Goal: Transaction & Acquisition: Book appointment/travel/reservation

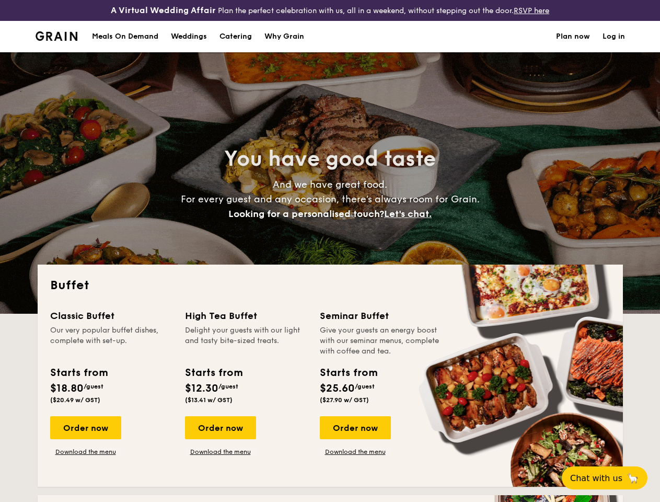
select select
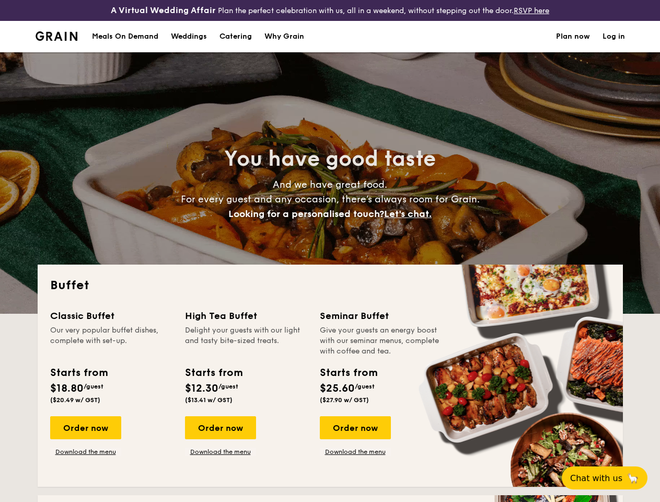
click at [330, 251] on div "You have good taste And we have great food. For every guest and any occasion, t…" at bounding box center [331, 182] width 586 height 261
click at [614, 45] on link "Log in" at bounding box center [614, 36] width 22 height 31
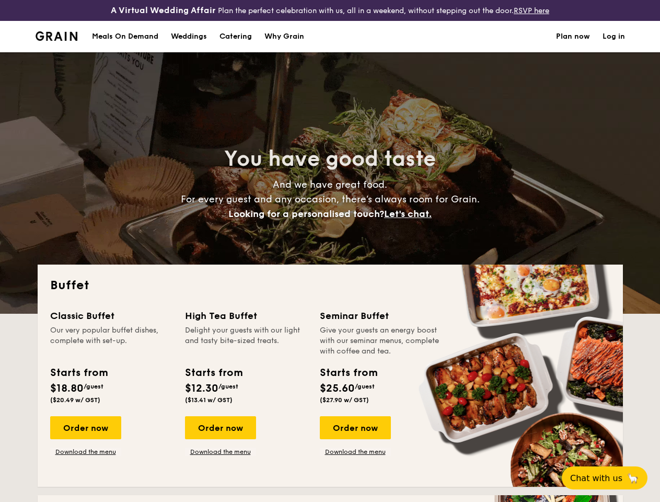
click at [411, 220] on span "Let's chat." at bounding box center [408, 214] width 48 height 12
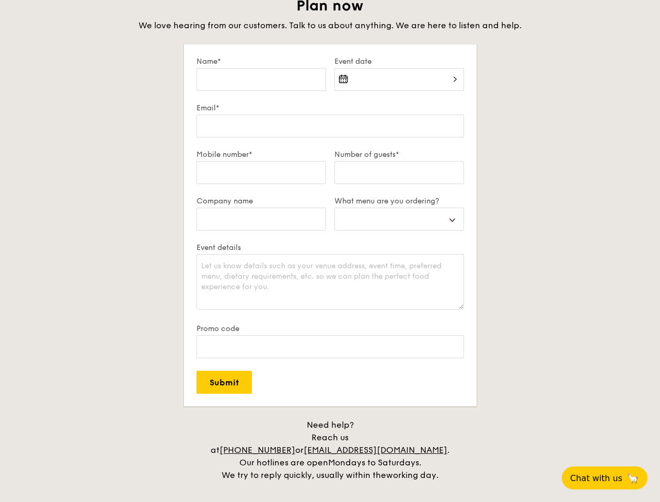
click at [611, 478] on span "Chat with us" at bounding box center [596, 478] width 52 height 10
